Goal: Transaction & Acquisition: Purchase product/service

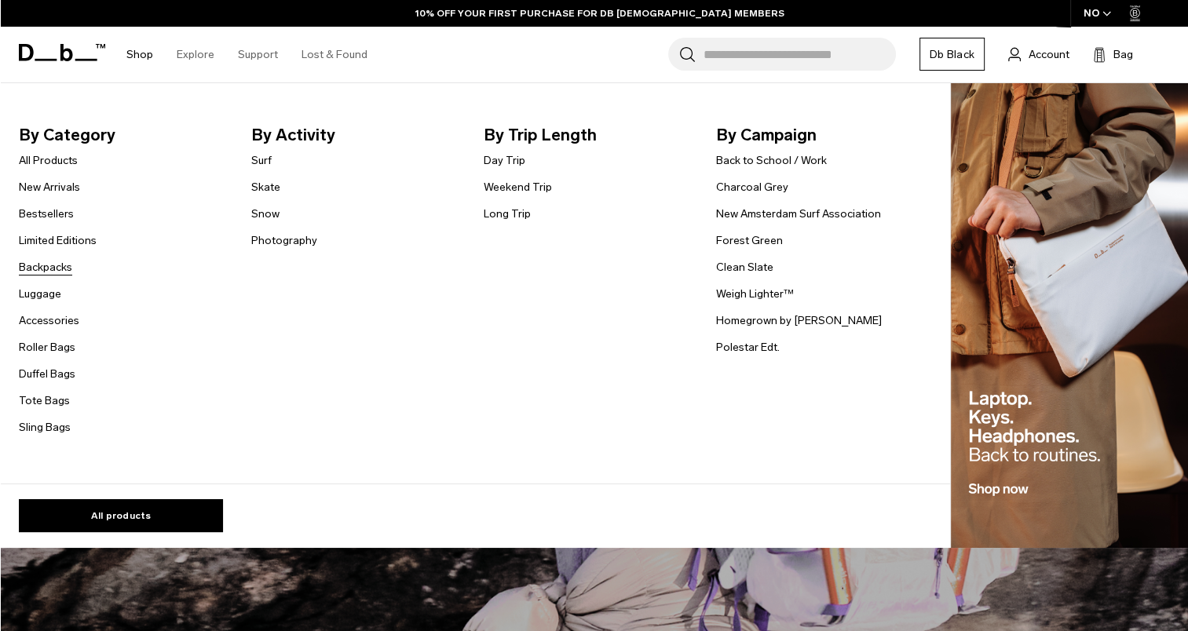
click at [55, 267] on link "Backpacks" at bounding box center [45, 267] width 53 height 16
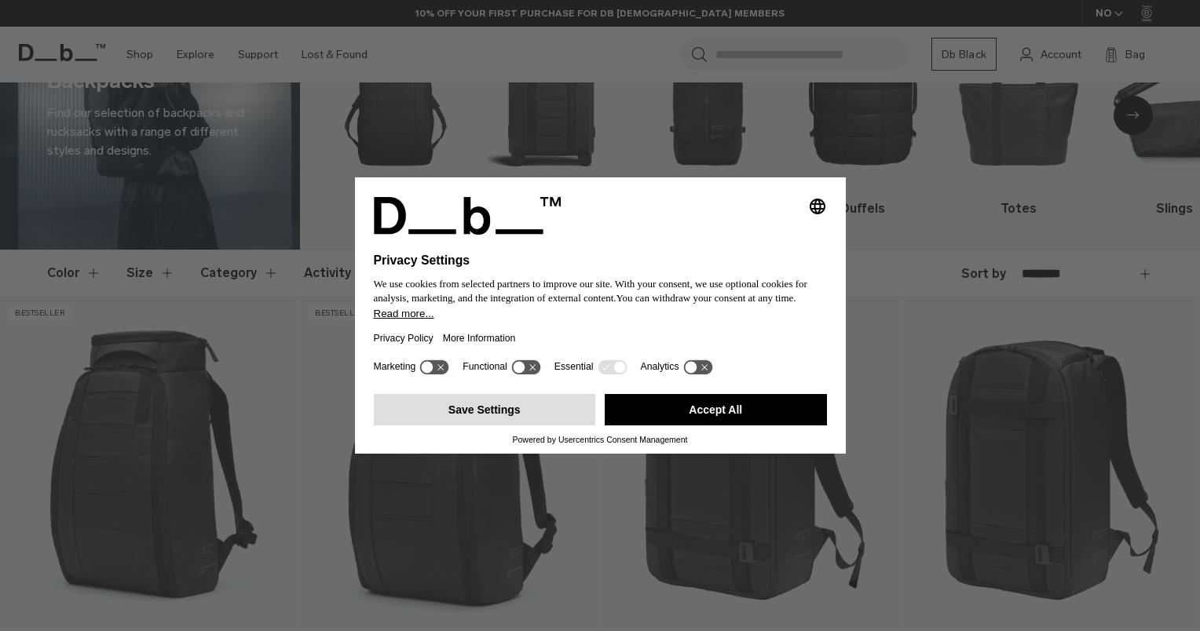
click at [496, 408] on button "Save Settings" at bounding box center [485, 409] width 222 height 31
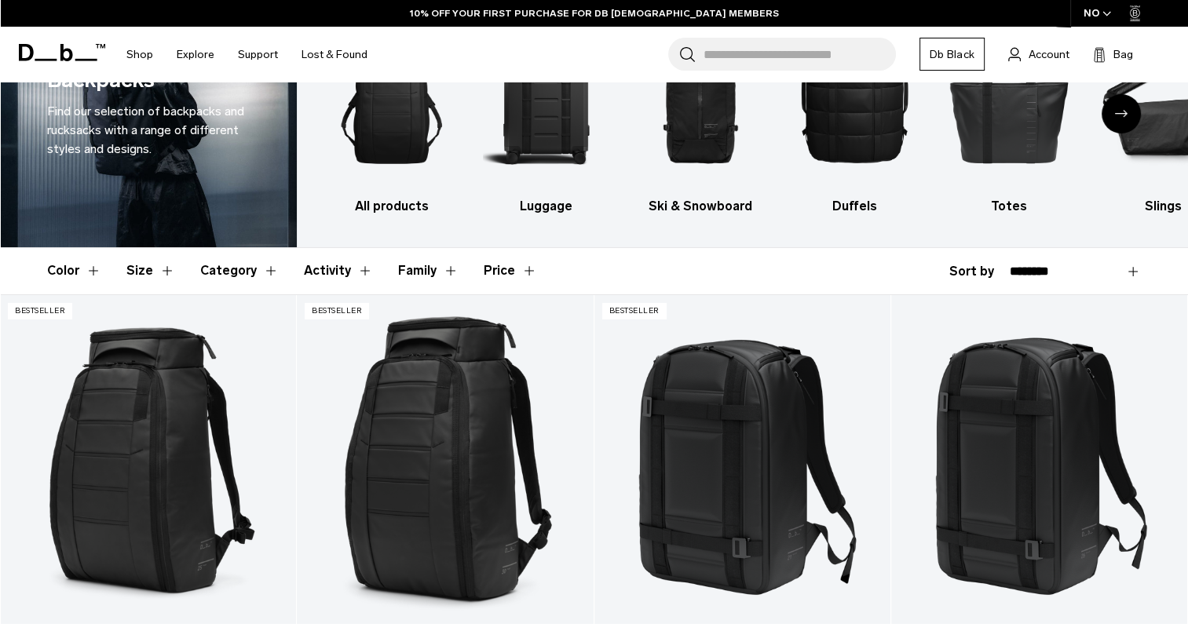
click at [86, 269] on button "Color" at bounding box center [74, 271] width 54 height 46
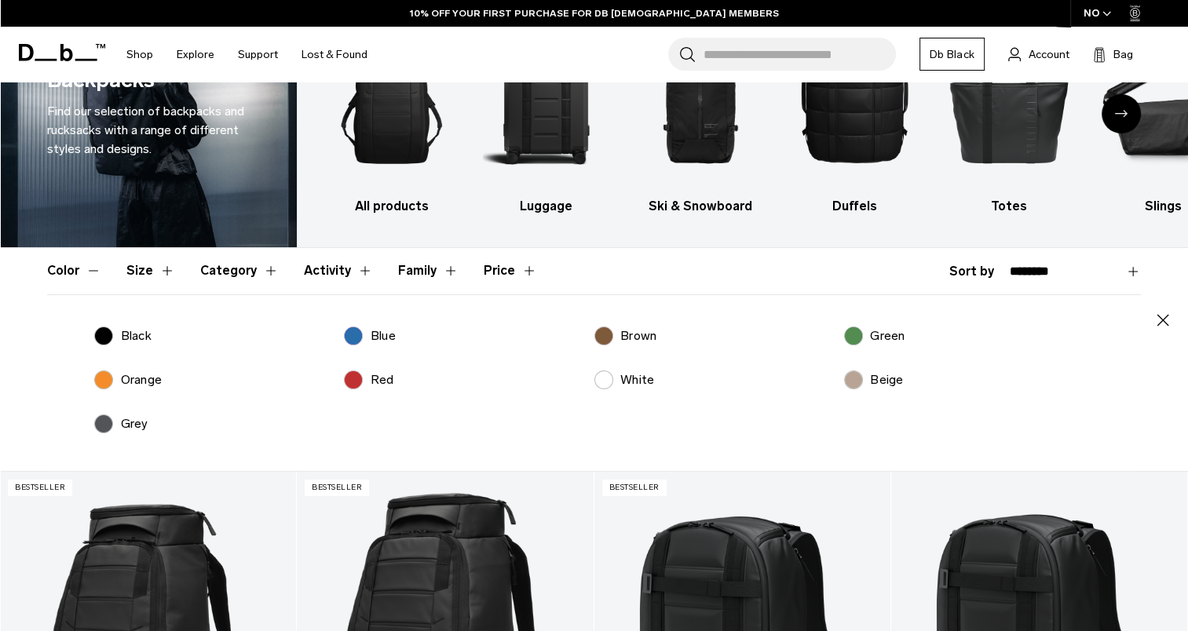
click at [246, 267] on button "Category" at bounding box center [239, 271] width 79 height 46
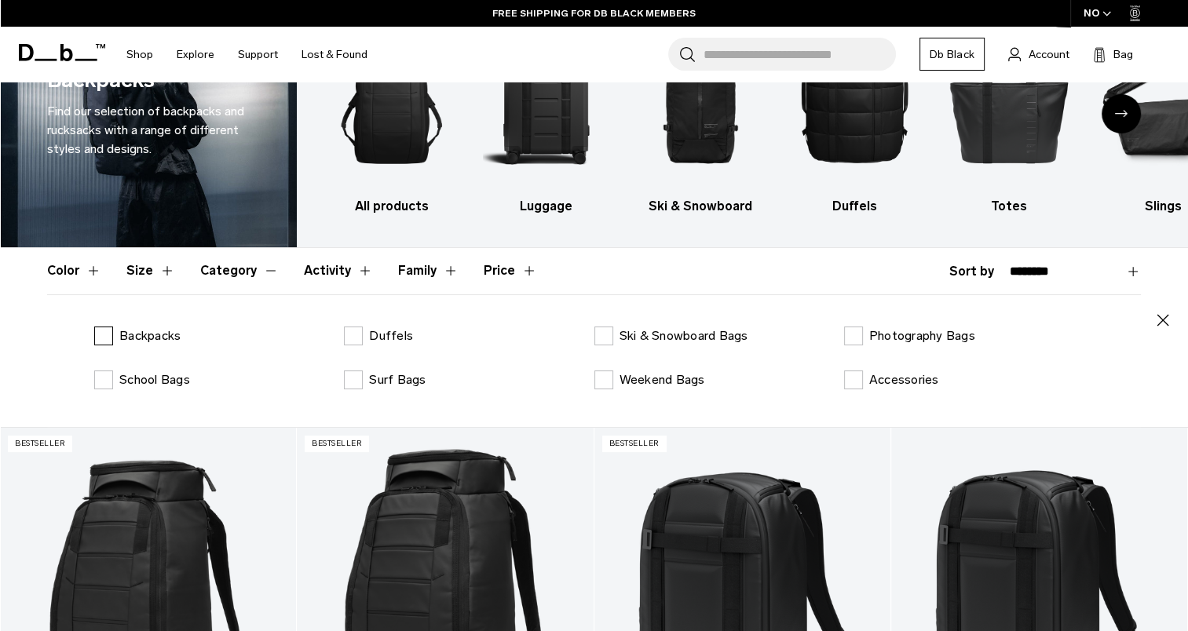
click at [104, 337] on label "Backpacks" at bounding box center [137, 336] width 86 height 19
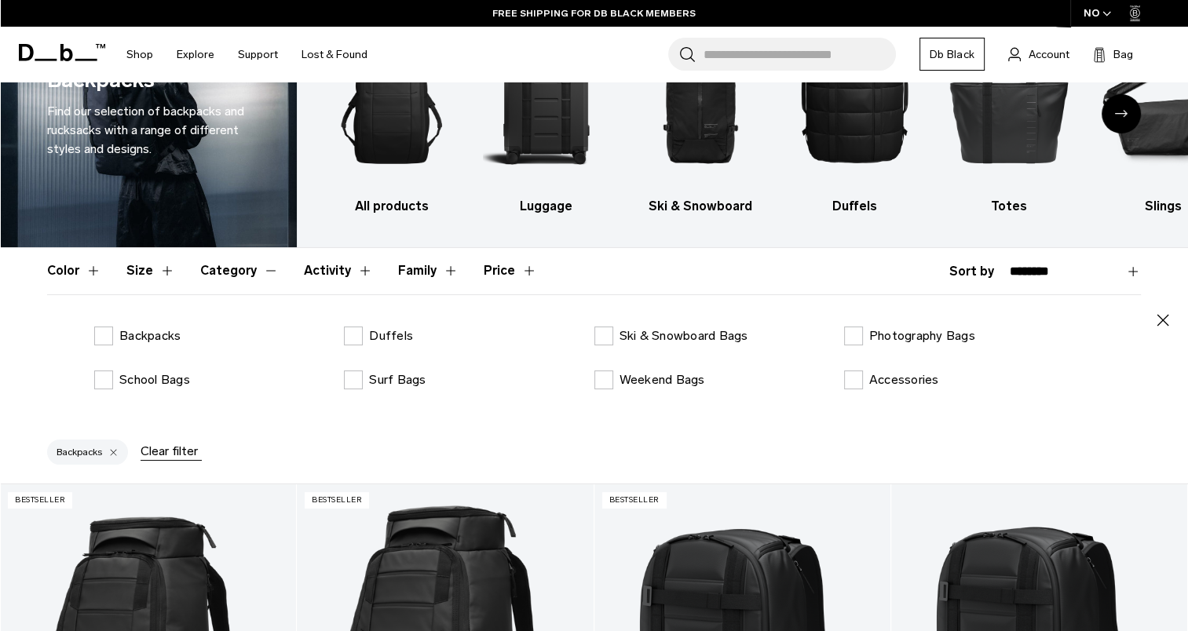
click at [347, 272] on button "Activity" at bounding box center [338, 271] width 69 height 46
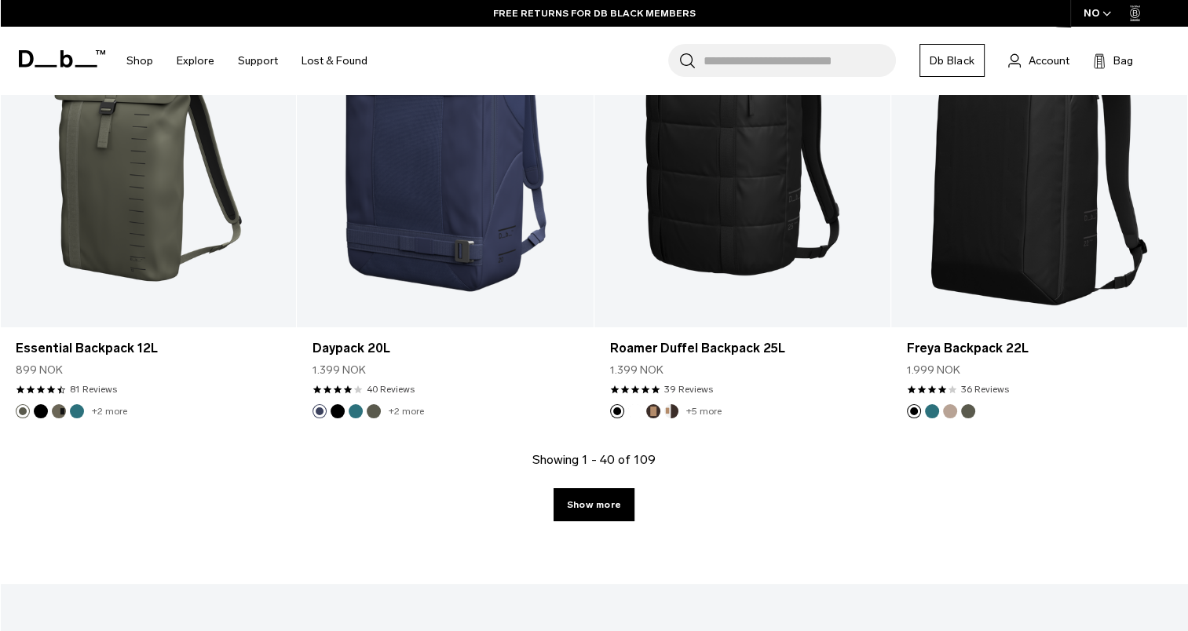
scroll to position [4666, 0]
